Goal: Information Seeking & Learning: Learn about a topic

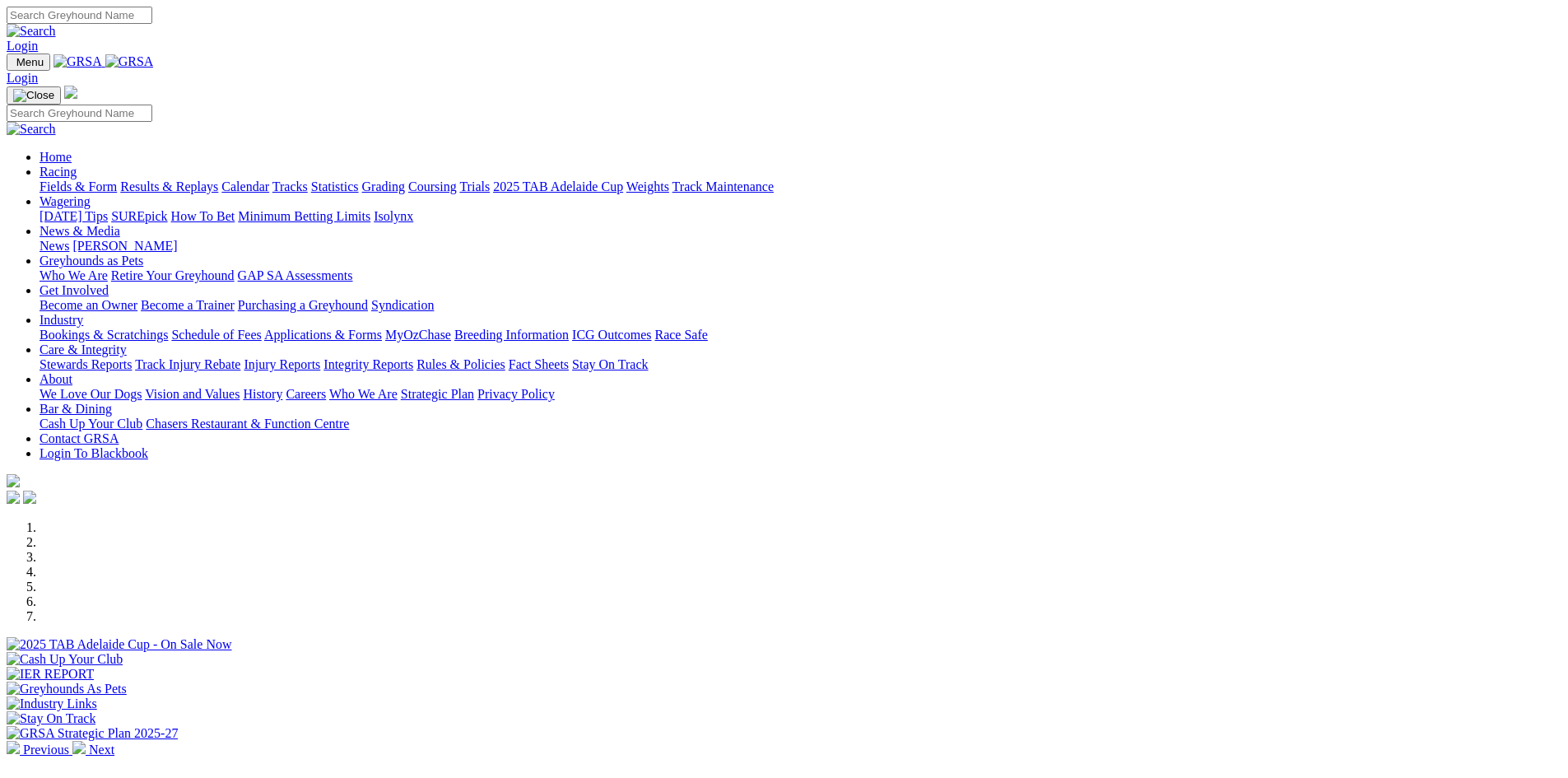
scroll to position [247, 0]
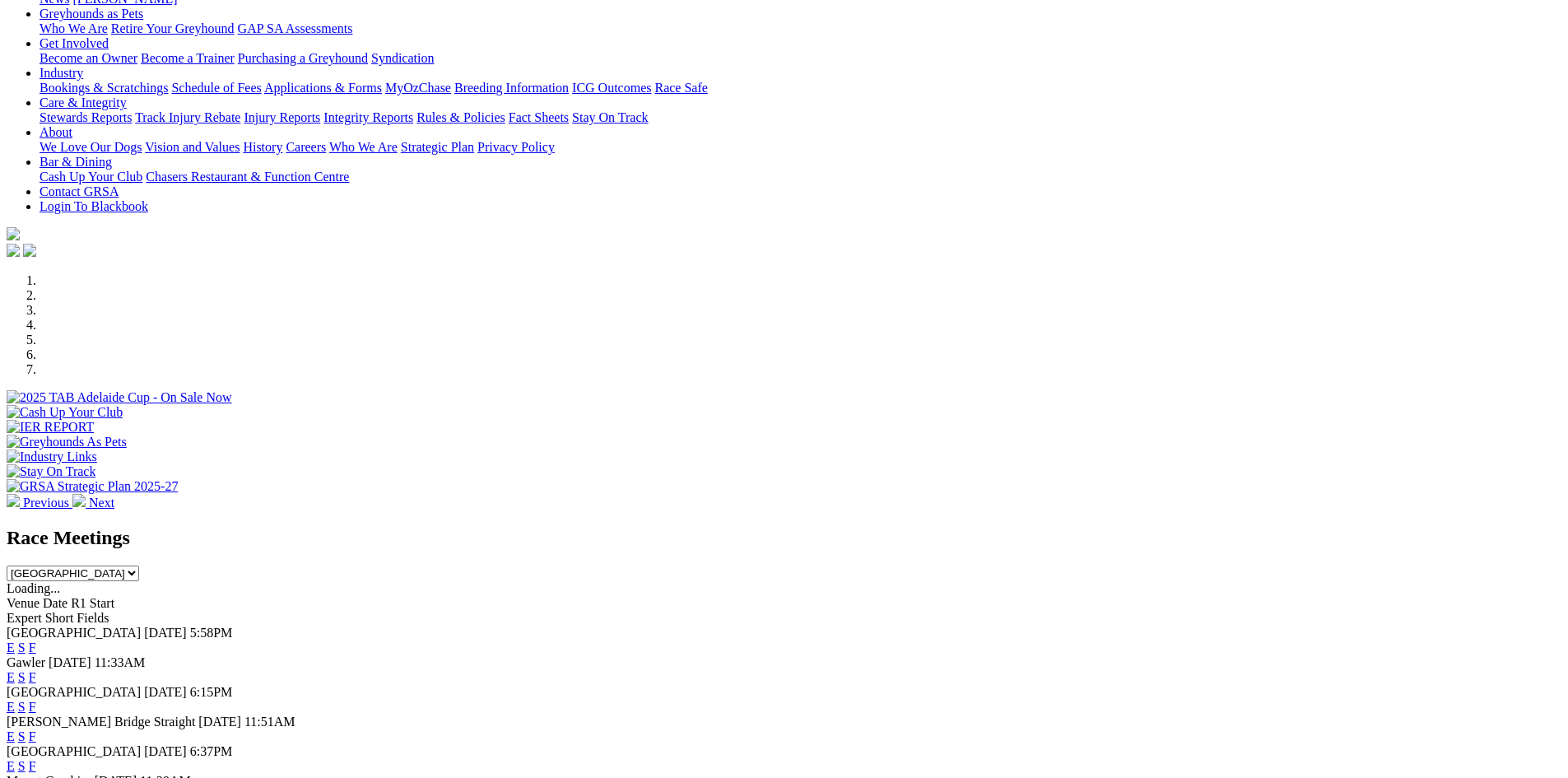
click at [36, 640] on link "F" at bounding box center [32, 647] width 8 height 14
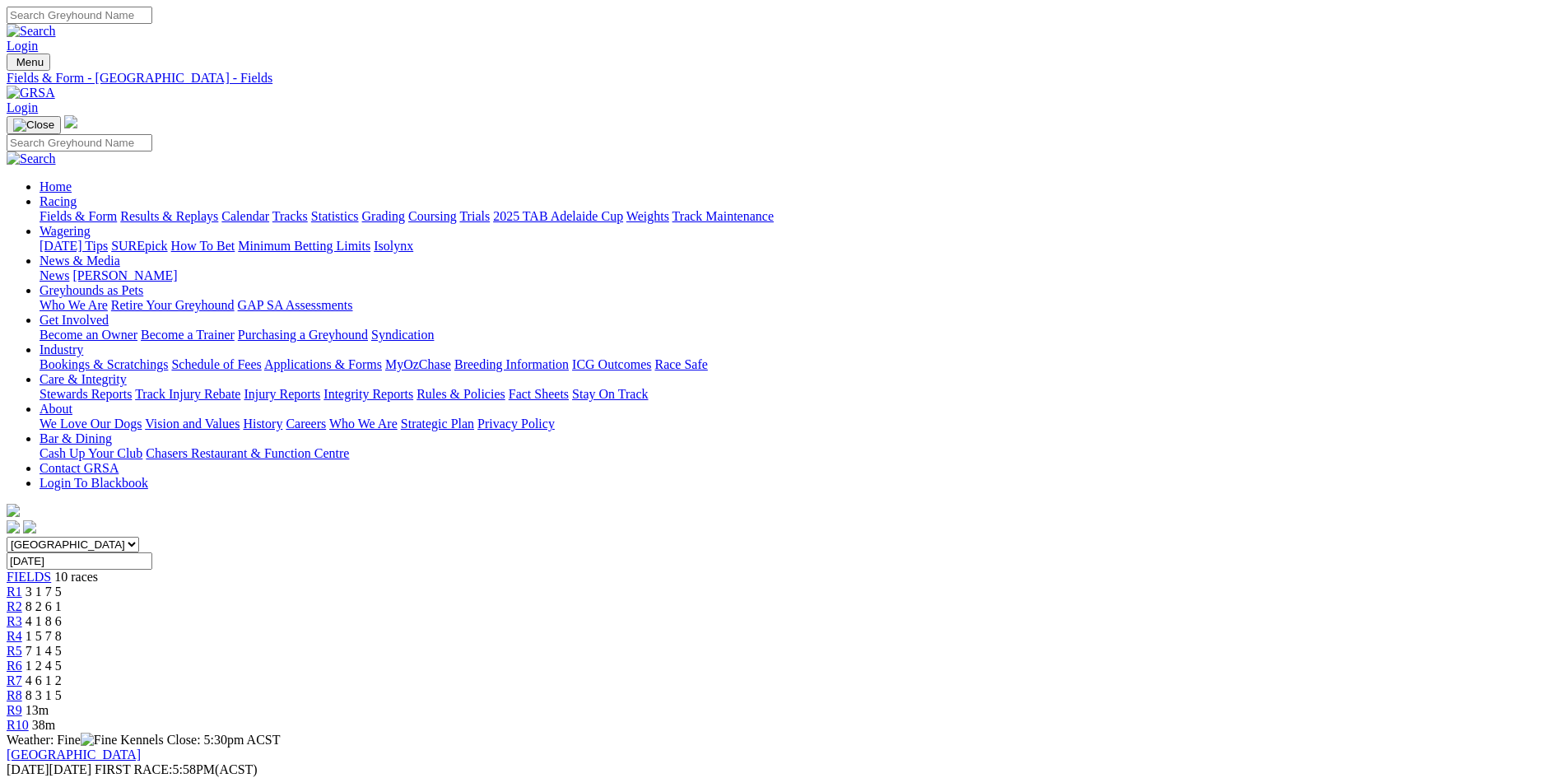
click at [22, 688] on link "R8" at bounding box center [14, 695] width 16 height 14
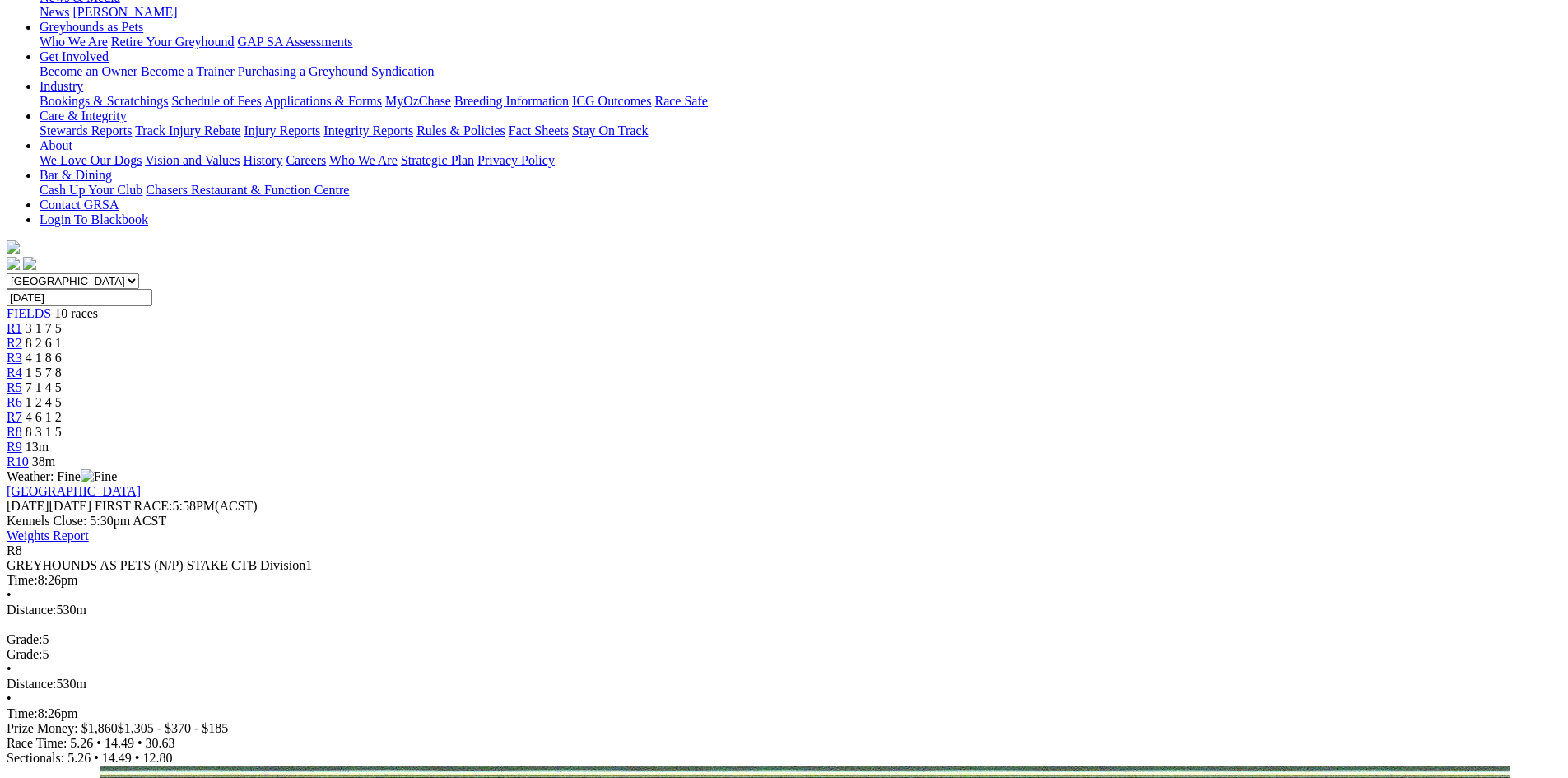
scroll to position [164, 0]
